Goal: Find contact information: Find contact information

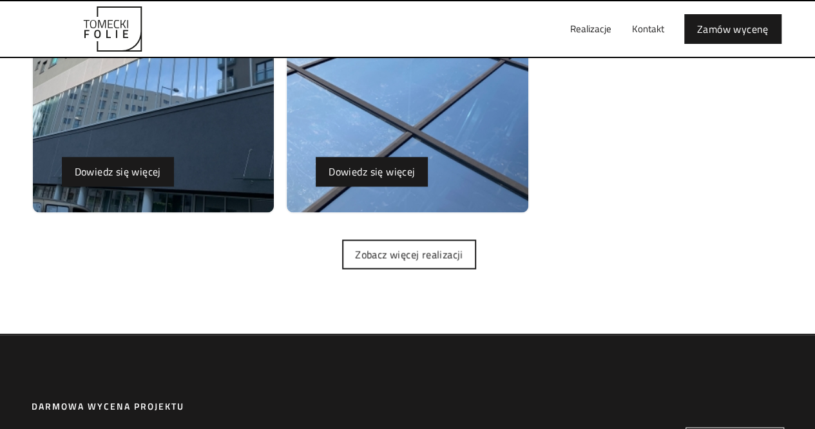
scroll to position [3287, 0]
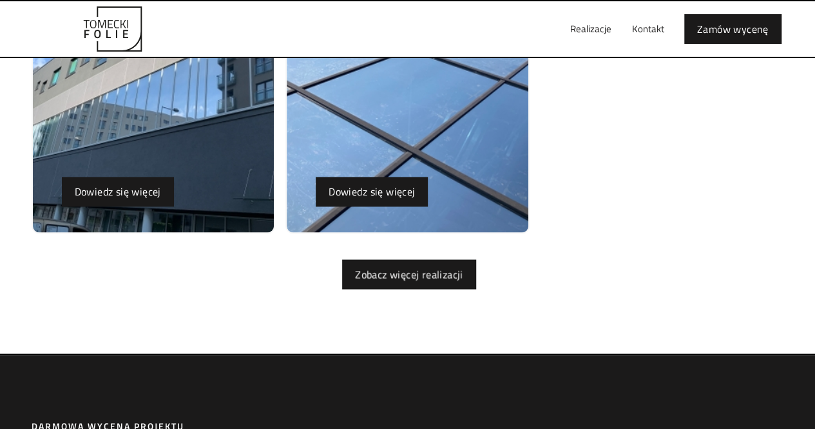
drag, startPoint x: 363, startPoint y: 269, endPoint x: 374, endPoint y: 269, distance: 10.3
click at [365, 269] on link "Zobacz więcej realizacji" at bounding box center [409, 274] width 134 height 30
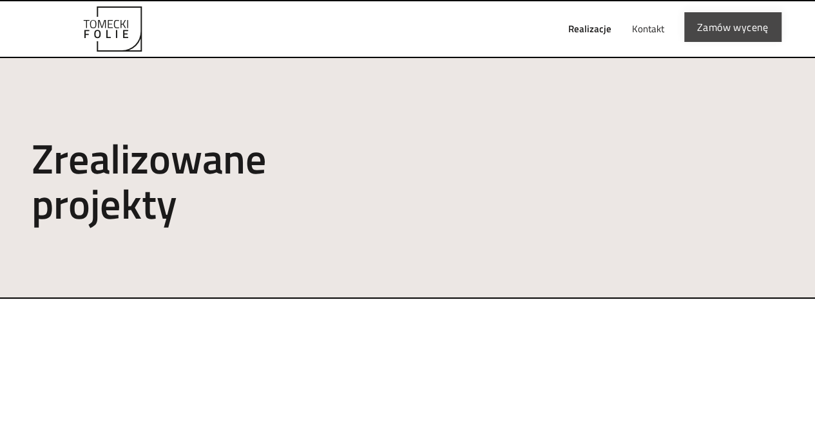
click at [739, 19] on link "Zamów wycenę" at bounding box center [732, 27] width 97 height 30
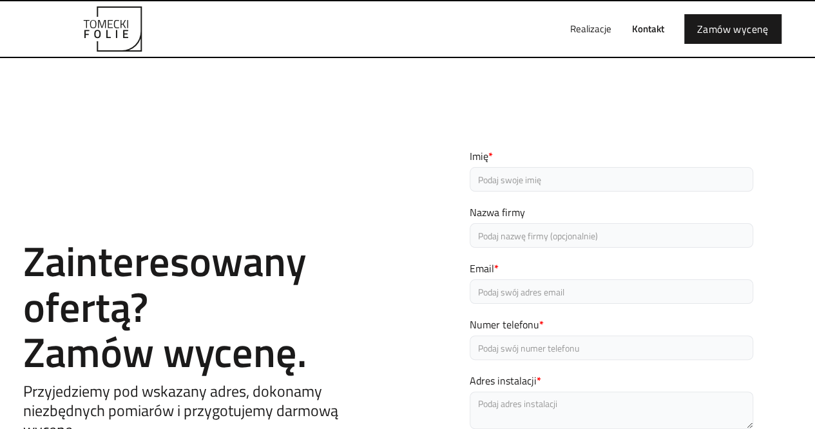
click at [638, 31] on link "Kontakt" at bounding box center [648, 28] width 53 height 41
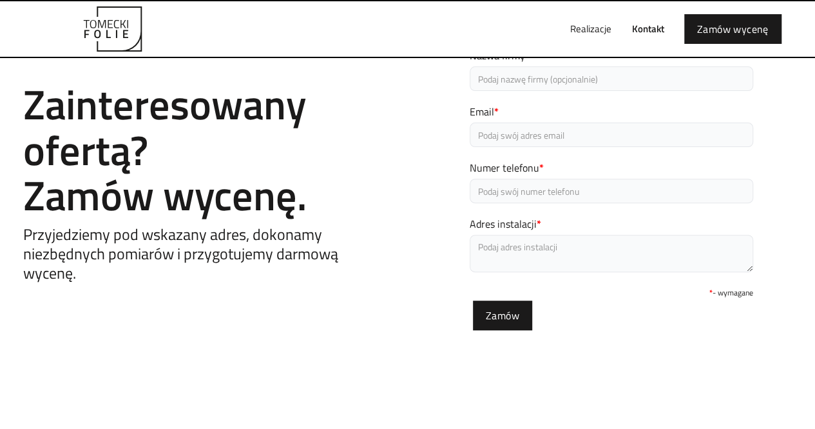
scroll to position [64, 0]
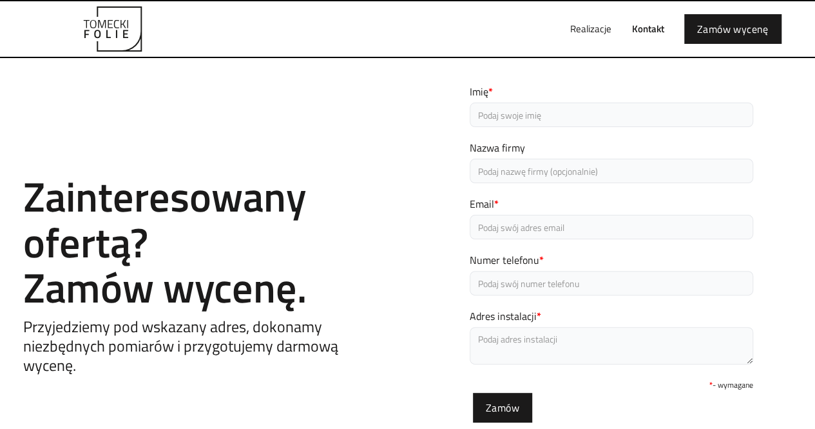
click at [645, 32] on link "Kontakt" at bounding box center [648, 28] width 53 height 41
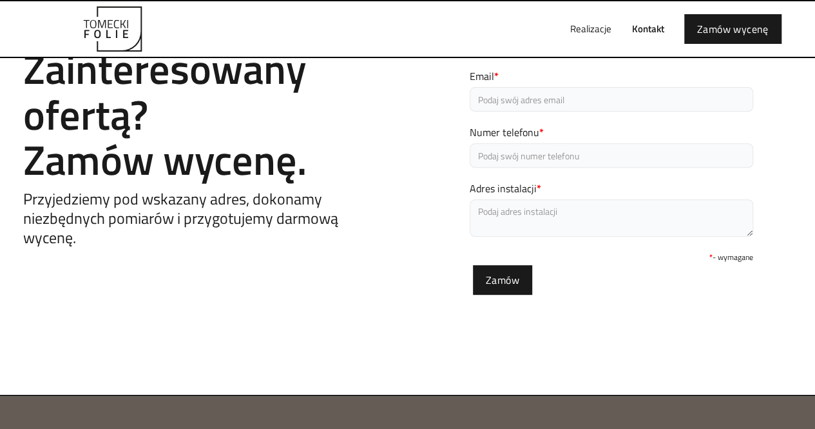
scroll to position [193, 0]
